Goal: Task Accomplishment & Management: Complete application form

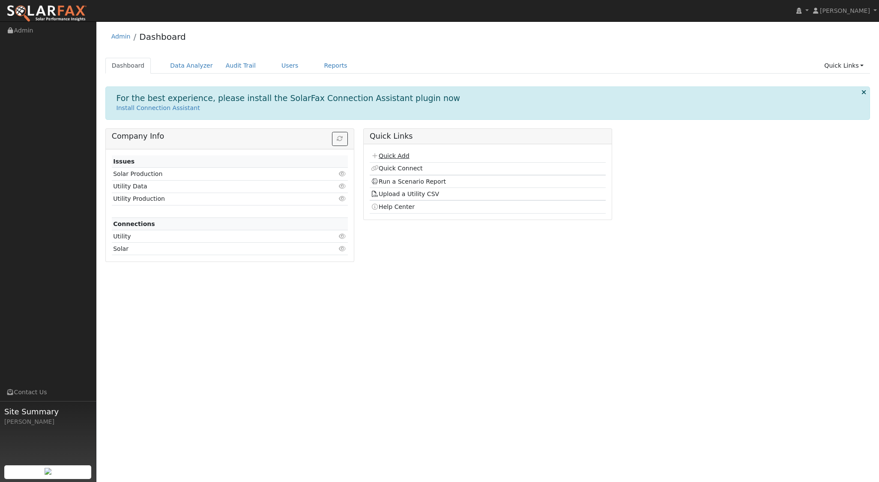
click at [402, 157] on link "Quick Add" at bounding box center [390, 156] width 38 height 7
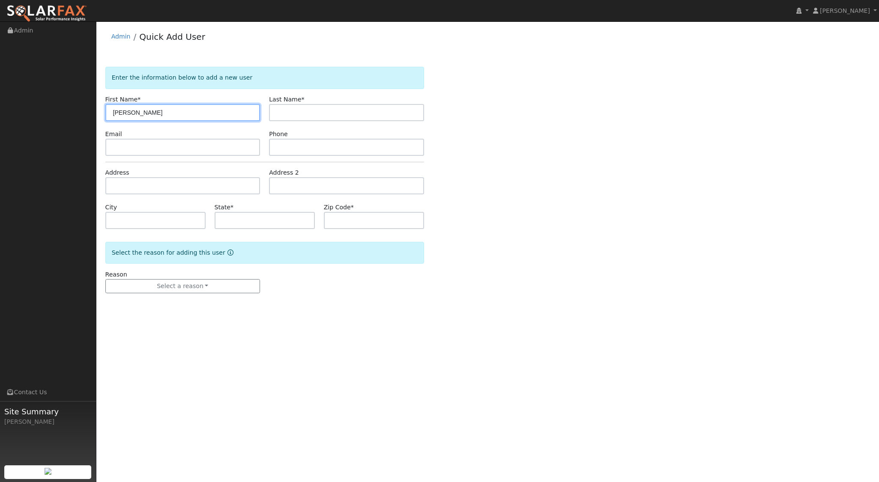
type input "[PERSON_NAME]"
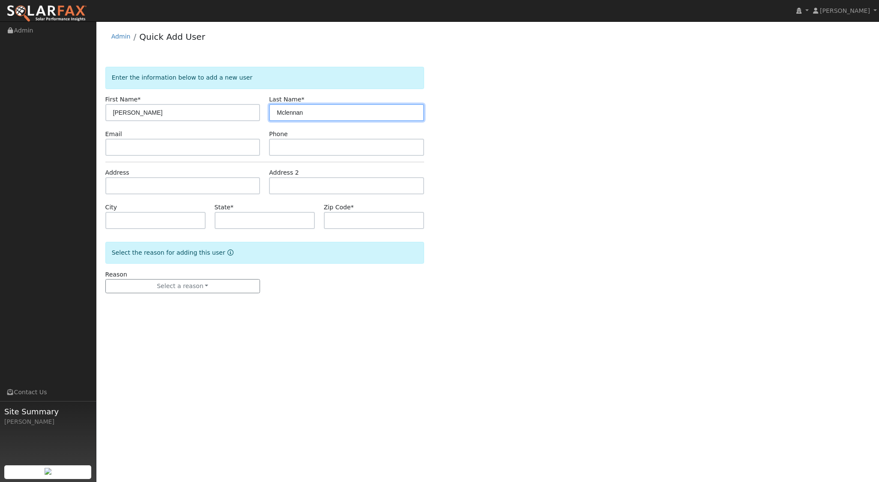
type input "Mclennan"
click at [158, 182] on input "text" at bounding box center [182, 185] width 155 height 17
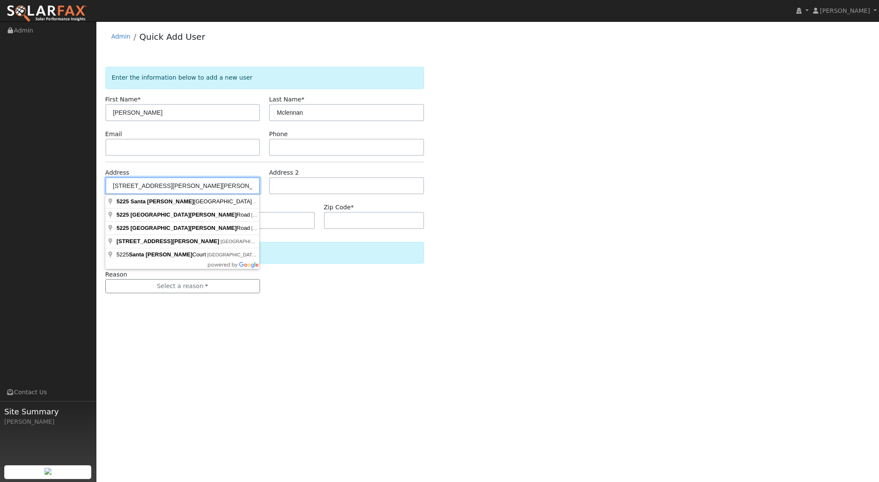
type input "5225 Santa Rita Road"
type input "Templeton"
type input "CA"
type input "93465"
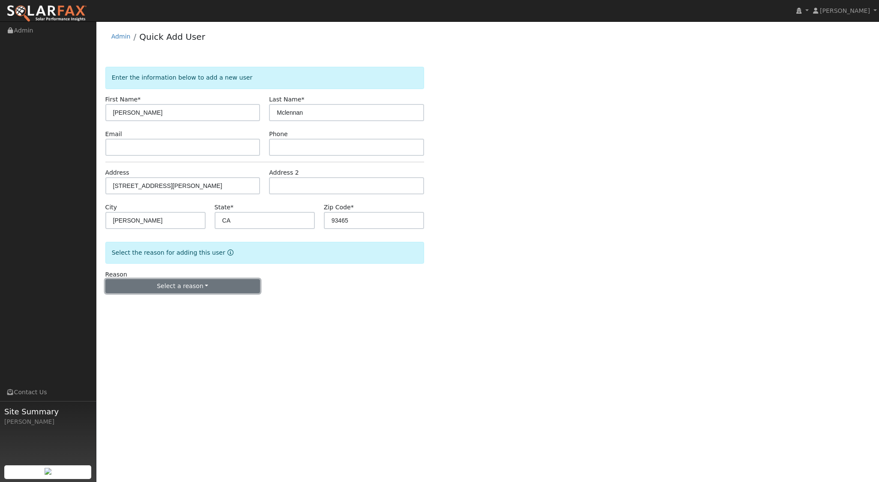
click at [174, 284] on button "Select a reason" at bounding box center [182, 286] width 155 height 15
click at [161, 303] on link "New lead" at bounding box center [153, 304] width 95 height 12
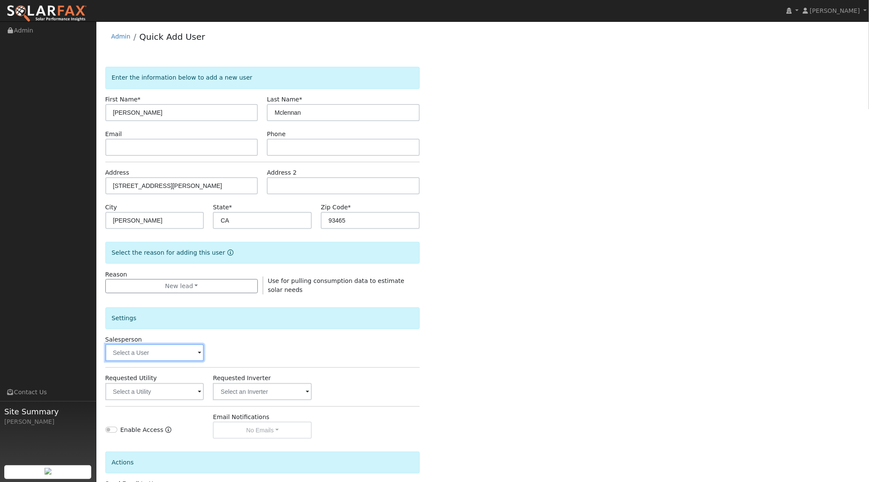
click at [174, 350] on input "text" at bounding box center [154, 353] width 99 height 17
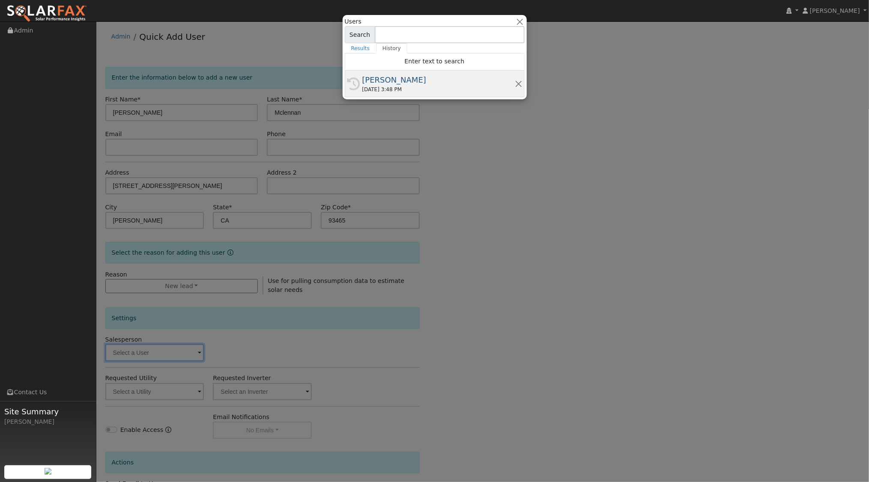
click at [404, 90] on div "08/10/2025 3:48 PM" at bounding box center [439, 90] width 153 height 8
type input "[PERSON_NAME]"
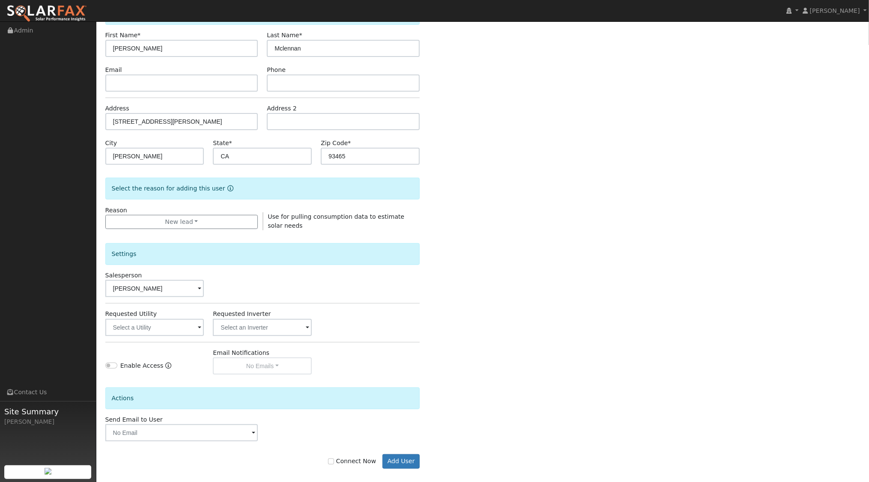
scroll to position [71, 0]
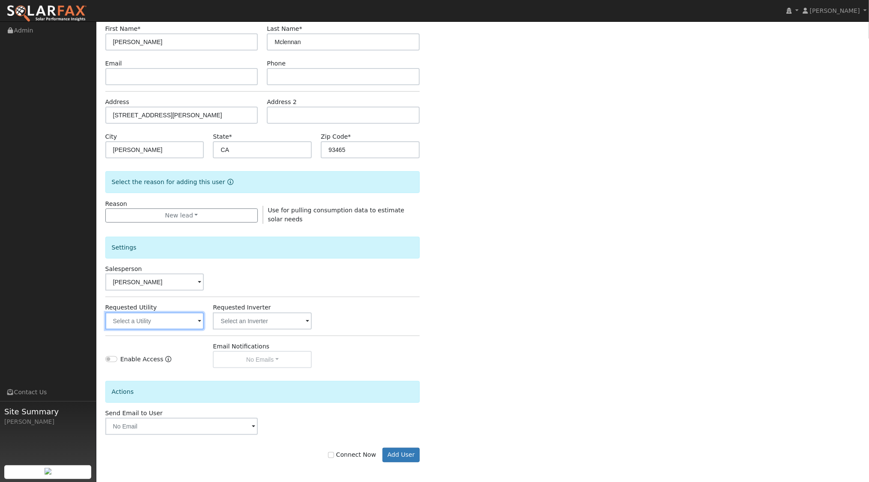
click at [168, 324] on input "text" at bounding box center [154, 321] width 99 height 17
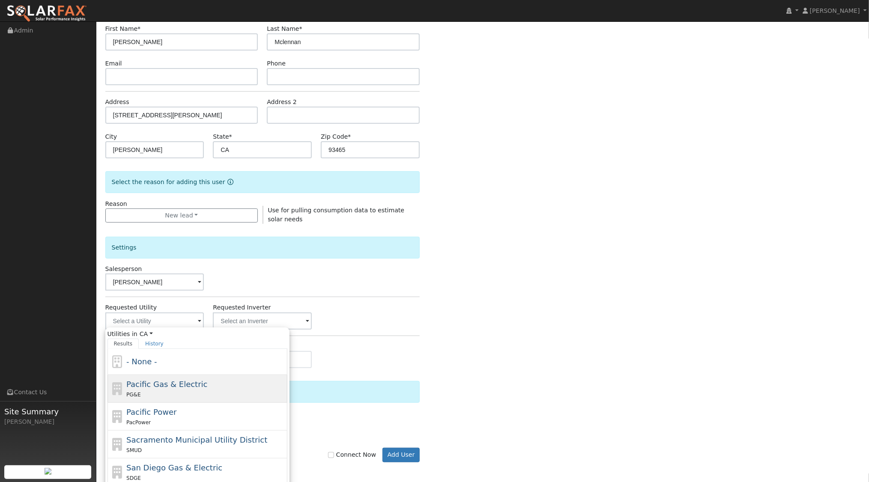
click at [156, 385] on span "Pacific Gas & Electric" at bounding box center [166, 384] width 81 height 9
type input "Pacific Gas & Electric"
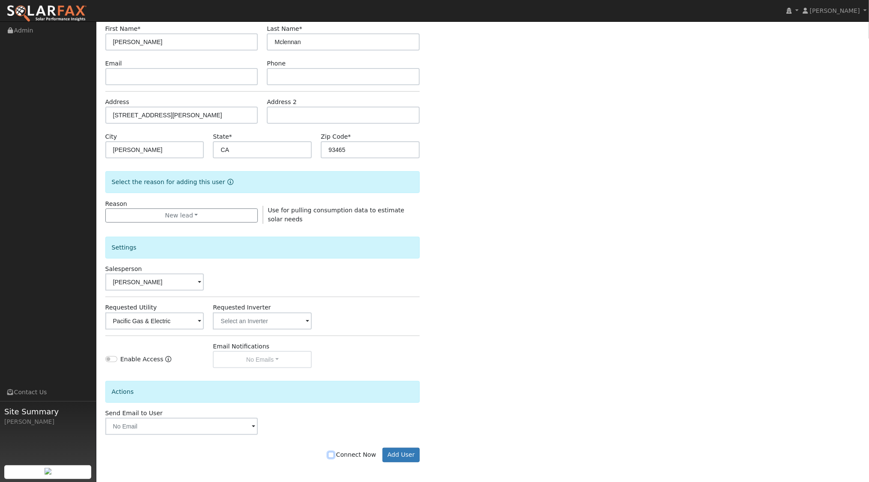
click at [335, 451] on label "Connect Now" at bounding box center [352, 455] width 48 height 9
click at [334, 453] on input "Connect Now" at bounding box center [331, 456] width 6 height 6
checkbox input "true"
click at [404, 453] on button "Add User" at bounding box center [401, 455] width 37 height 15
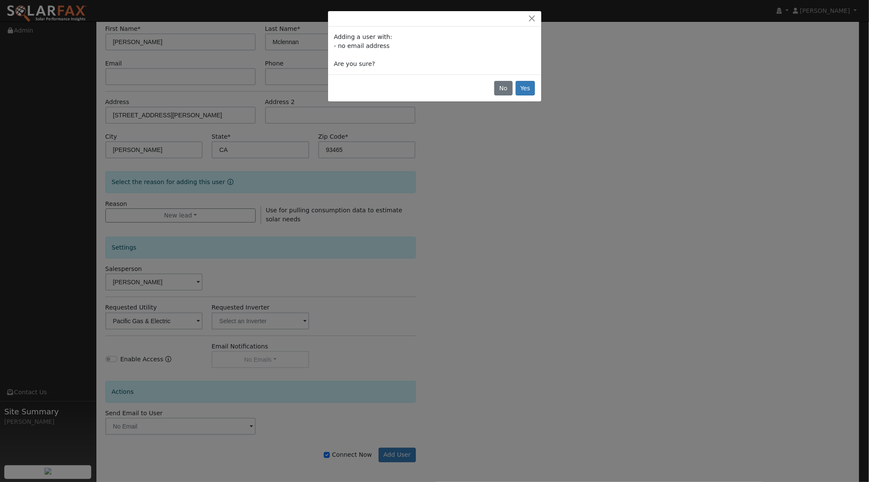
scroll to position [69, 0]
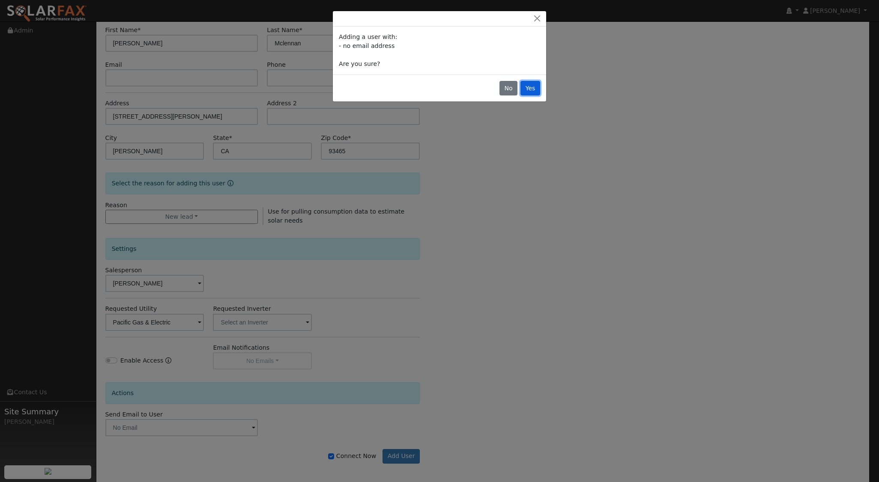
click at [531, 86] on button "Yes" at bounding box center [531, 88] width 20 height 15
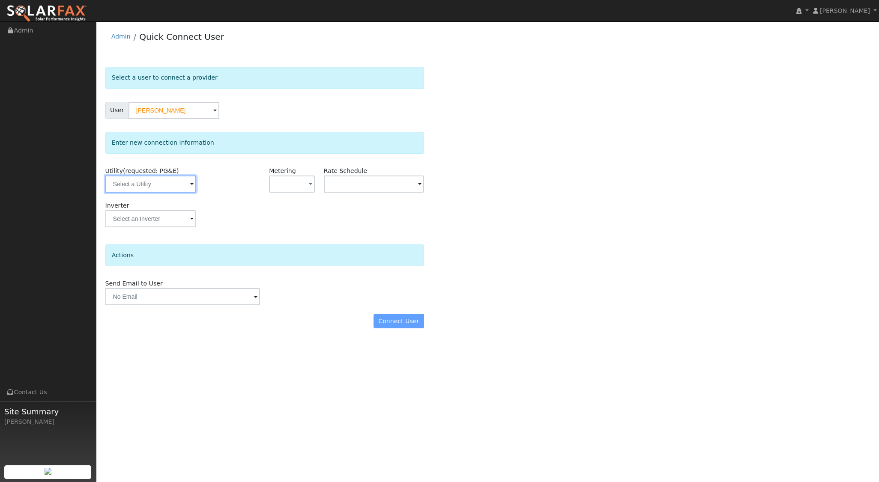
click at [177, 190] on input "text" at bounding box center [150, 184] width 91 height 17
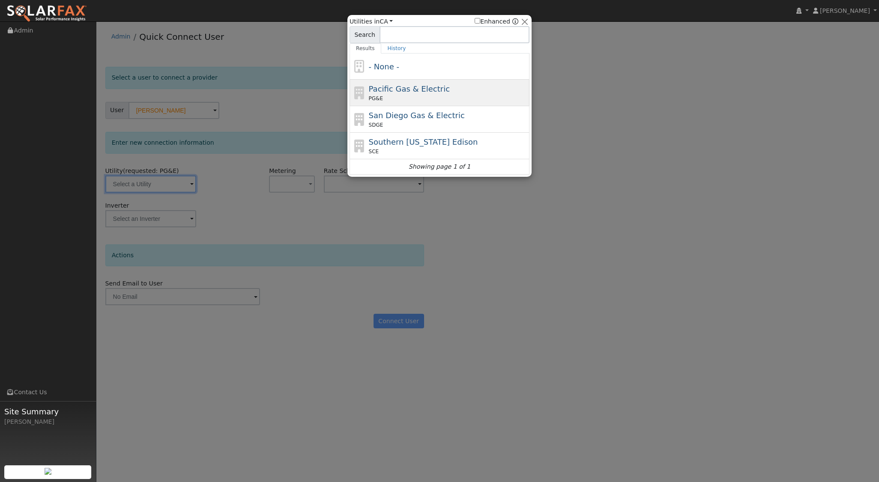
click at [398, 98] on div "PG&E" at bounding box center [448, 99] width 159 height 8
type input "PG&E"
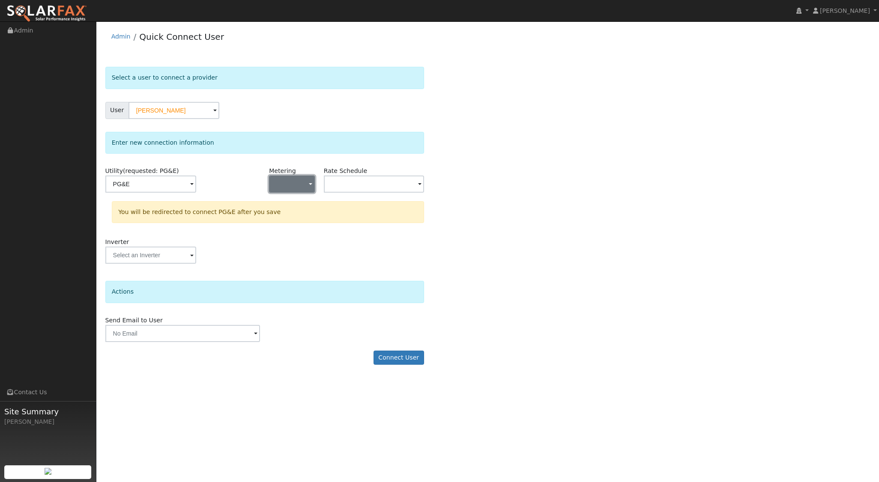
click at [300, 191] on button "button" at bounding box center [291, 184] width 45 height 17
click at [301, 215] on link "NEM" at bounding box center [300, 215] width 60 height 12
click at [196, 183] on input "text" at bounding box center [150, 184] width 91 height 17
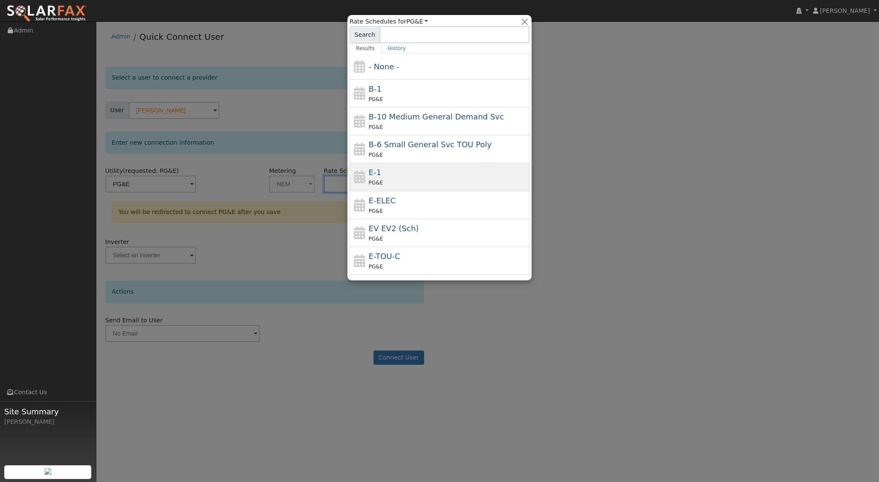
click at [387, 180] on div "PG&E" at bounding box center [448, 182] width 159 height 9
type input "E-1"
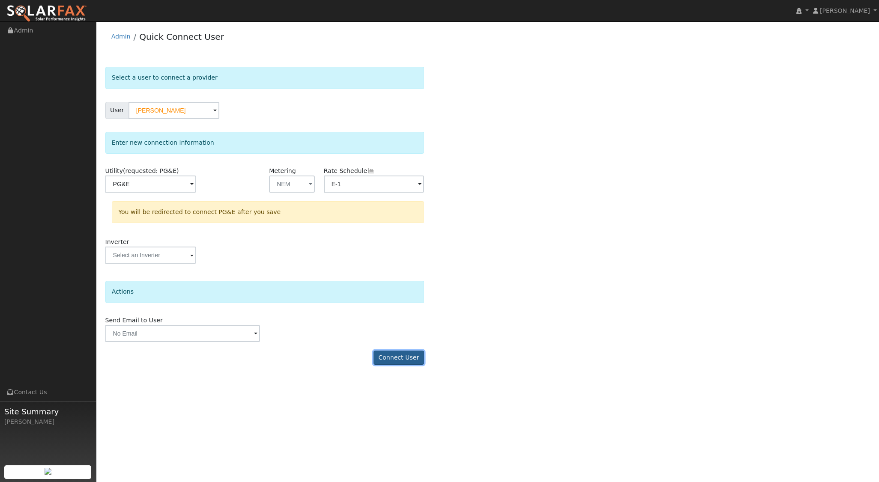
click at [387, 357] on button "Connect User" at bounding box center [399, 358] width 51 height 15
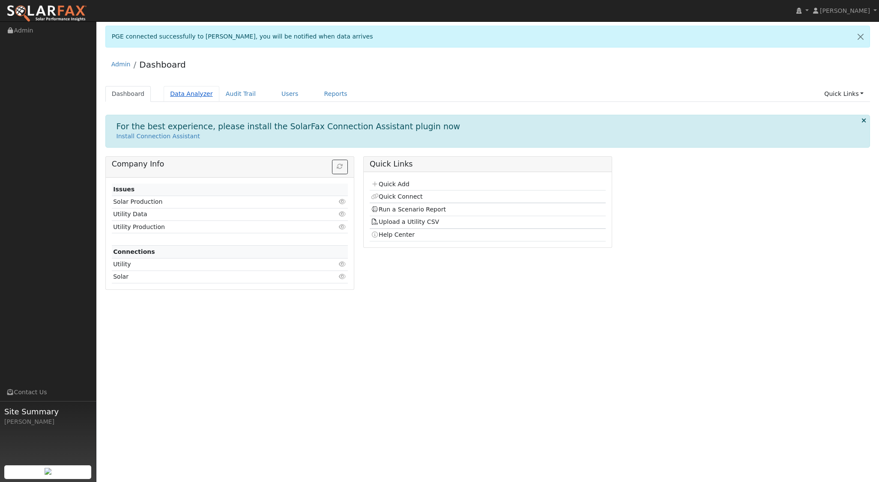
click at [180, 91] on link "Data Analyzer" at bounding box center [192, 94] width 56 height 16
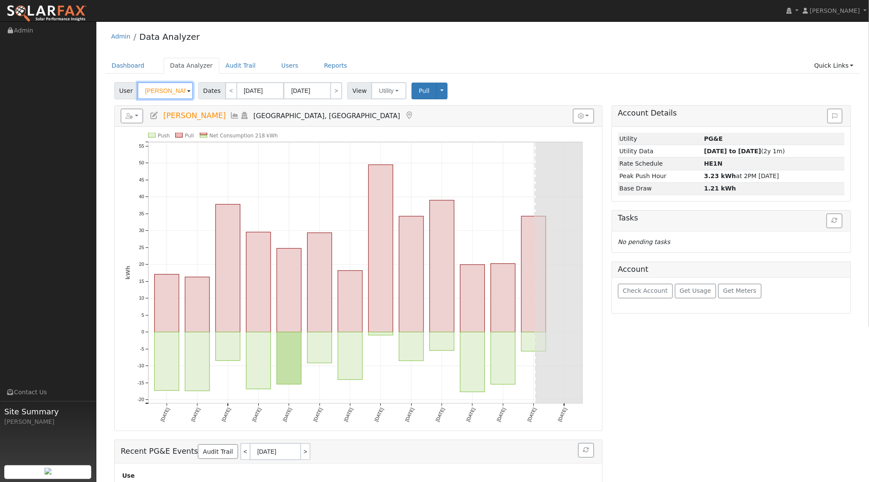
click at [181, 93] on input "[PERSON_NAME]" at bounding box center [166, 90] width 56 height 17
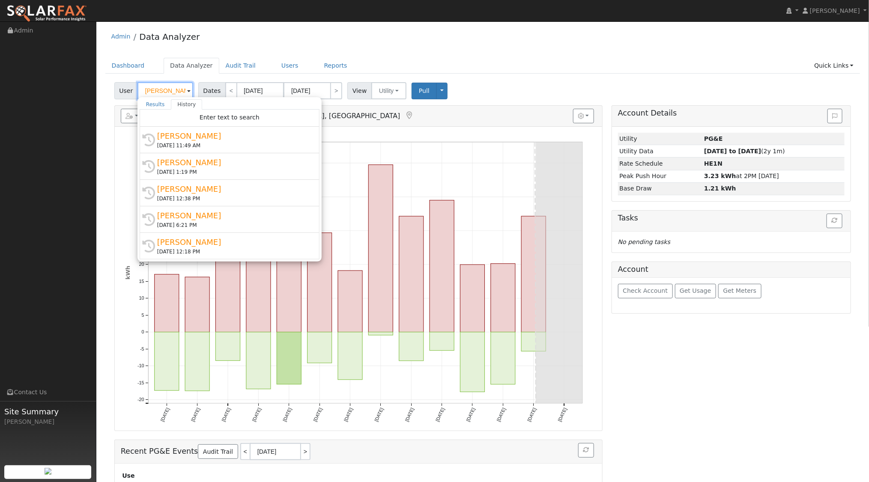
click at [181, 93] on input "[PERSON_NAME]" at bounding box center [166, 90] width 56 height 17
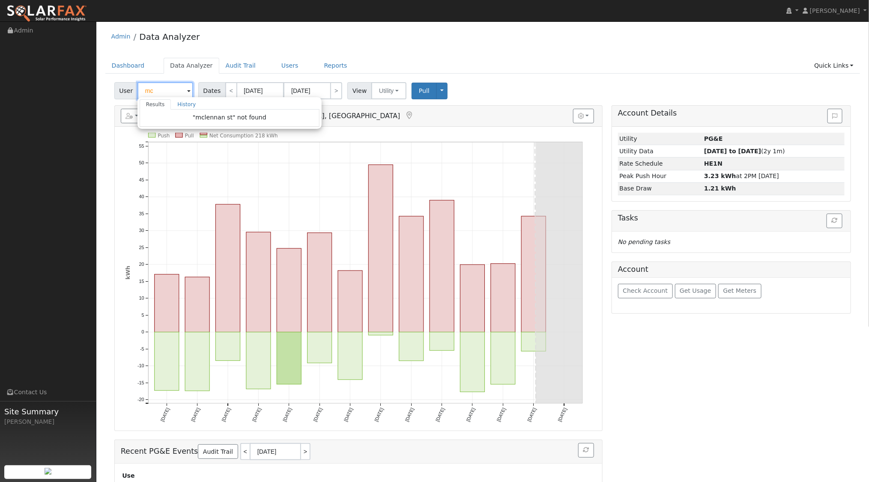
type input "m"
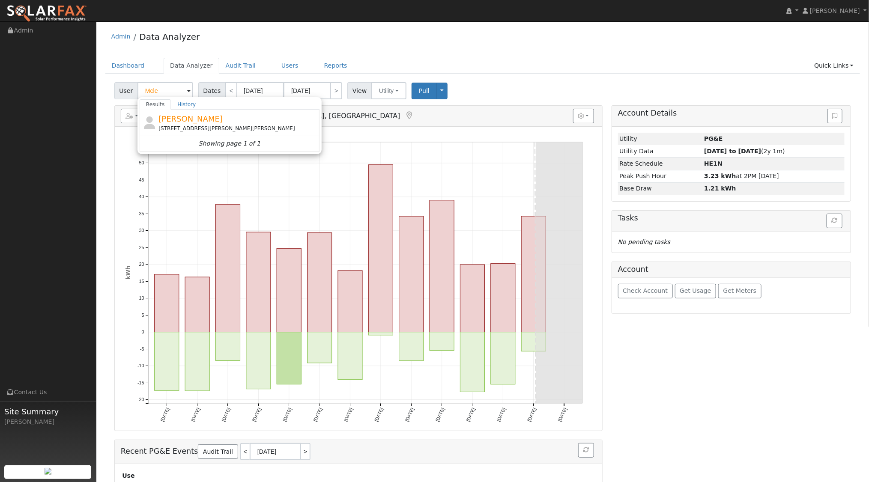
click at [176, 122] on span "[PERSON_NAME]" at bounding box center [191, 118] width 64 height 9
type input "[PERSON_NAME]"
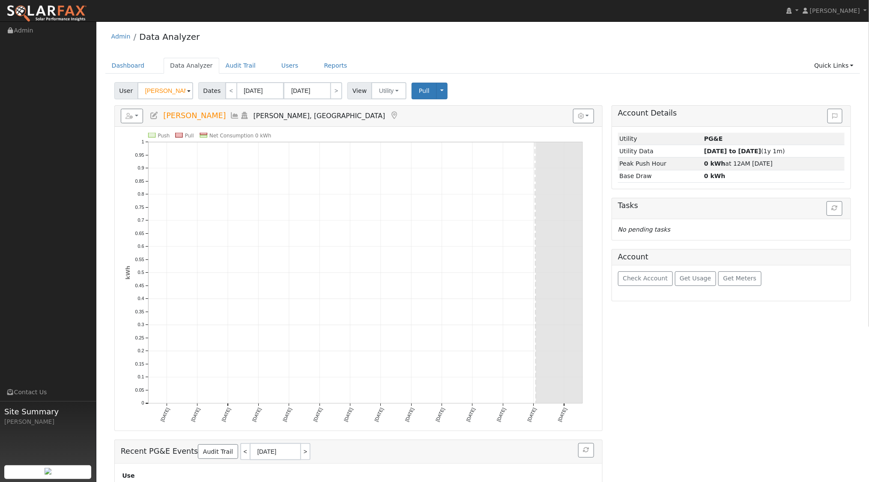
click at [243, 115] on icon at bounding box center [244, 116] width 9 height 8
